Goal: Check status

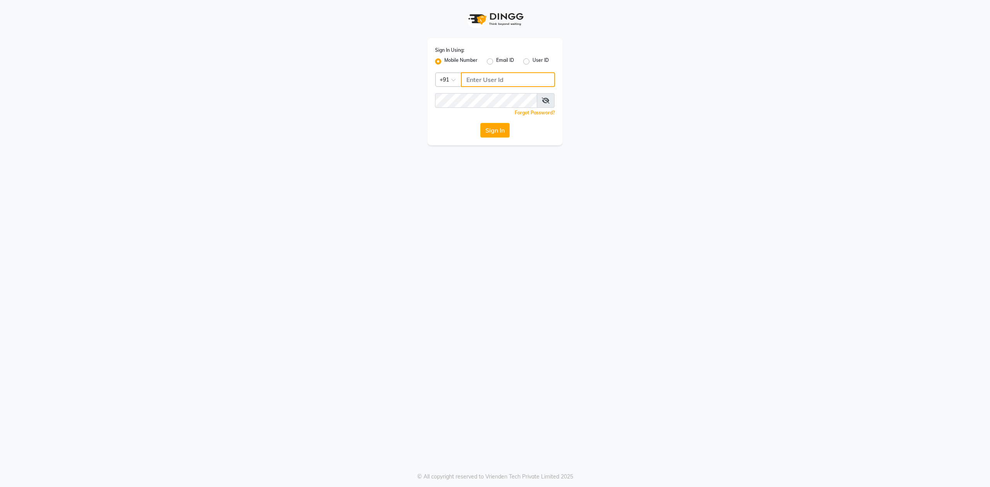
type input "8146431362"
click at [483, 129] on button "Sign In" at bounding box center [494, 130] width 29 height 15
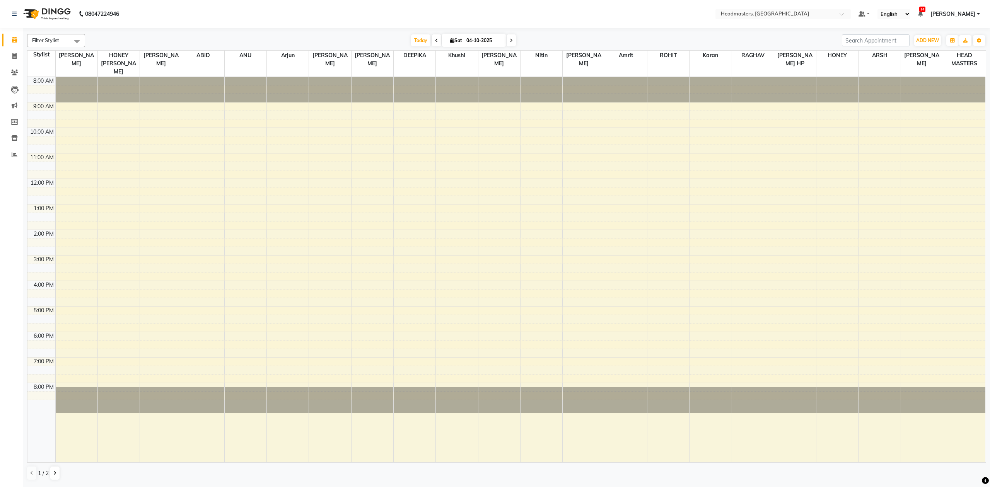
click at [435, 42] on icon at bounding box center [436, 40] width 3 height 5
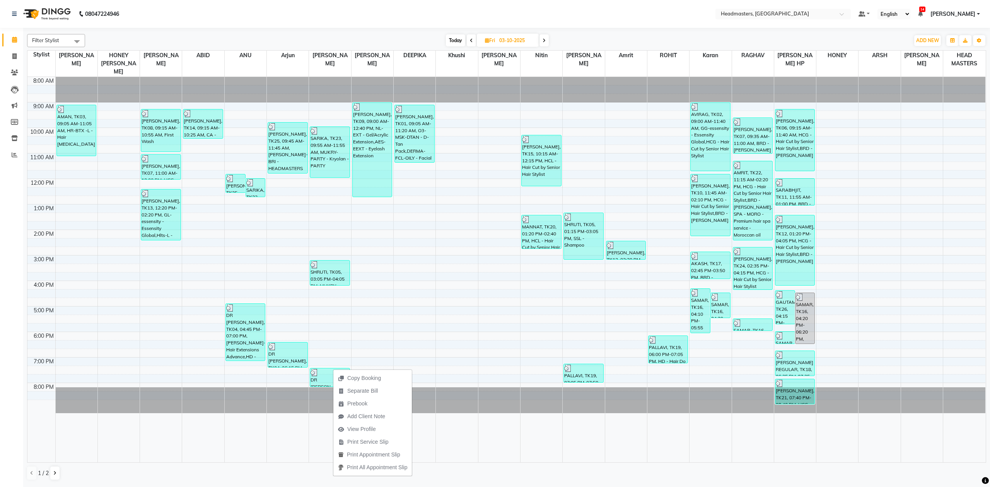
click at [546, 38] on span at bounding box center [543, 40] width 9 height 12
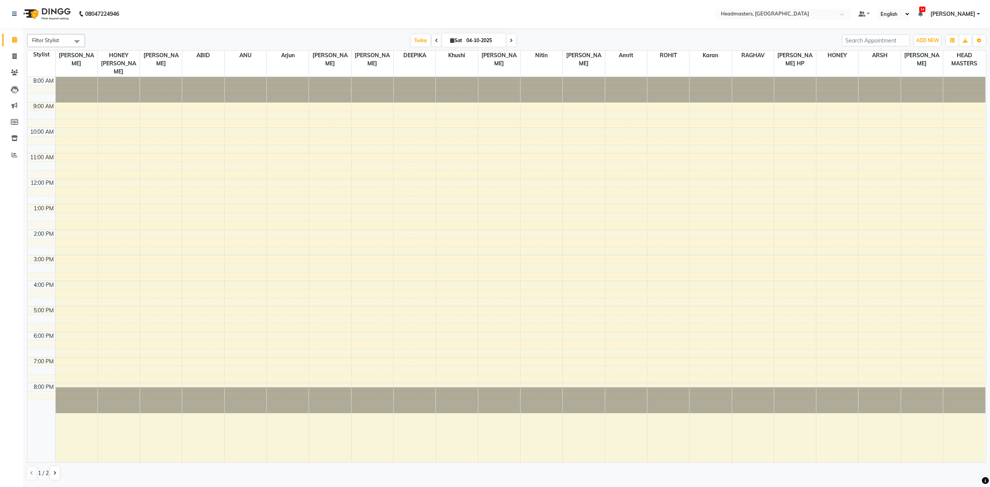
click at [433, 43] on span at bounding box center [436, 40] width 9 height 12
type input "03-10-2025"
